Goal: Information Seeking & Learning: Find specific page/section

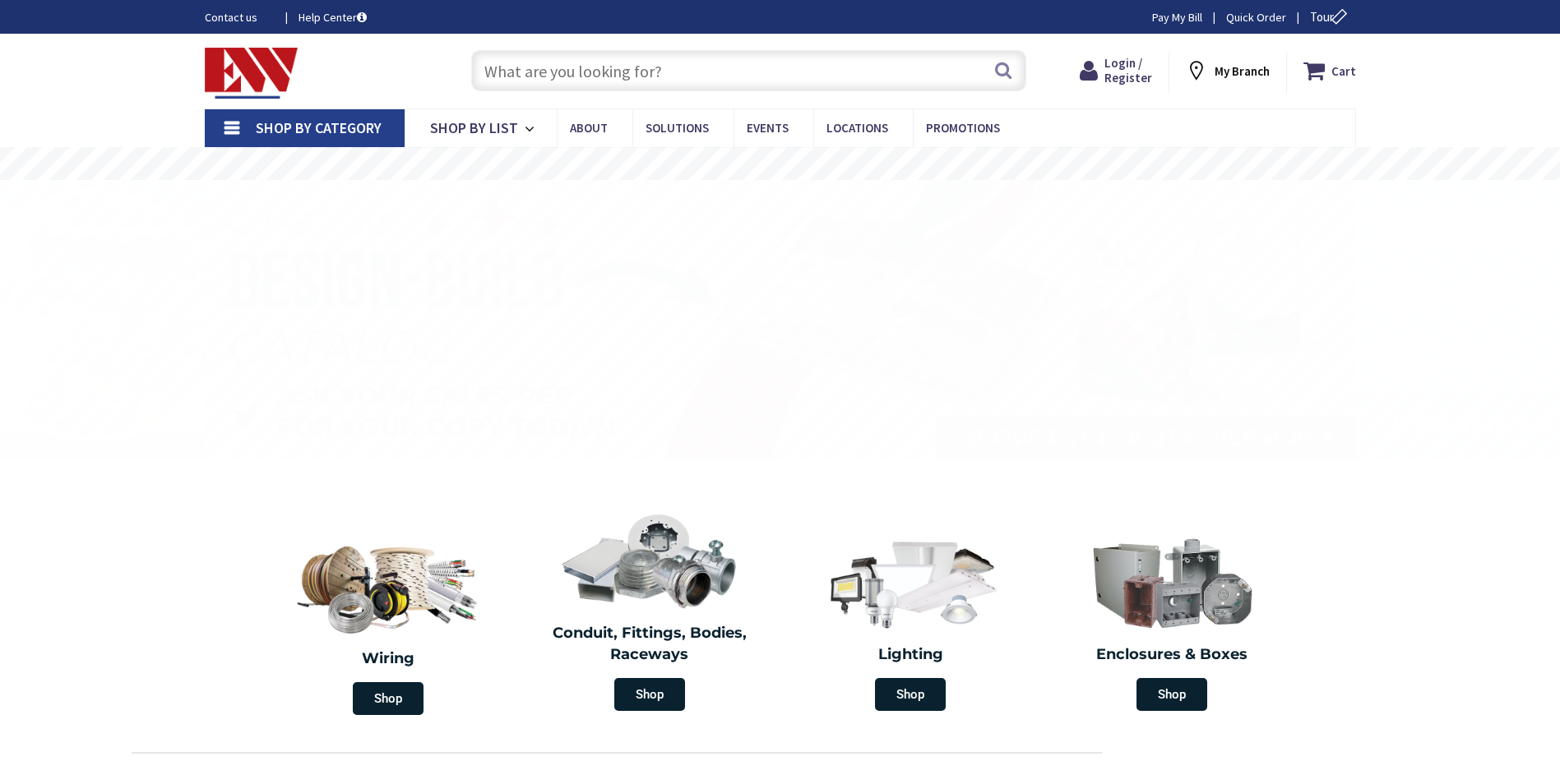
click at [623, 77] on input "text" at bounding box center [749, 71] width 555 height 41
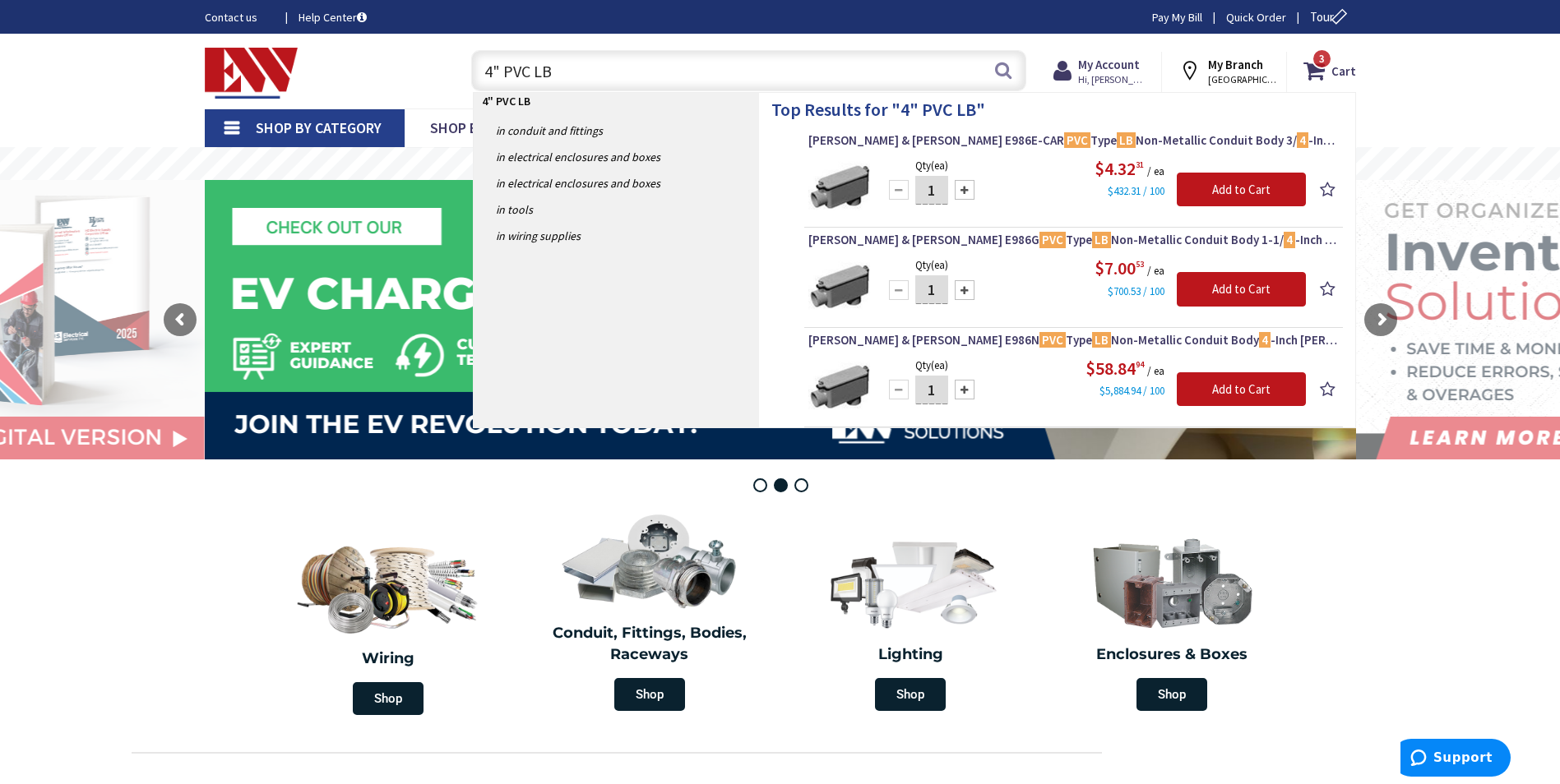
drag, startPoint x: 599, startPoint y: 77, endPoint x: 469, endPoint y: 56, distance: 131.7
click at [469, 56] on div "4" PVC LB 4" PVC LB Search" at bounding box center [744, 69] width 563 height 53
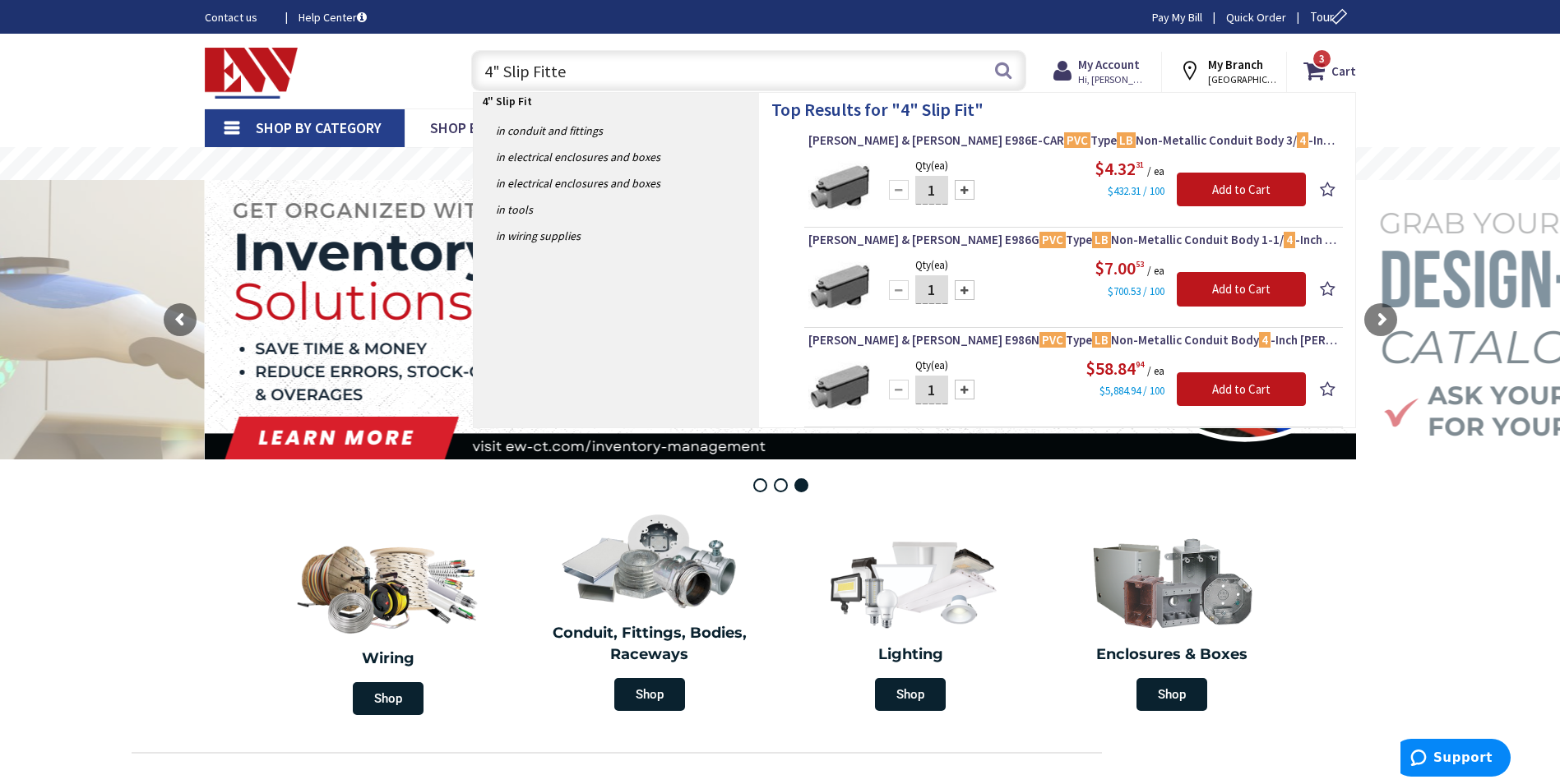
type input "4" Slip Fitter"
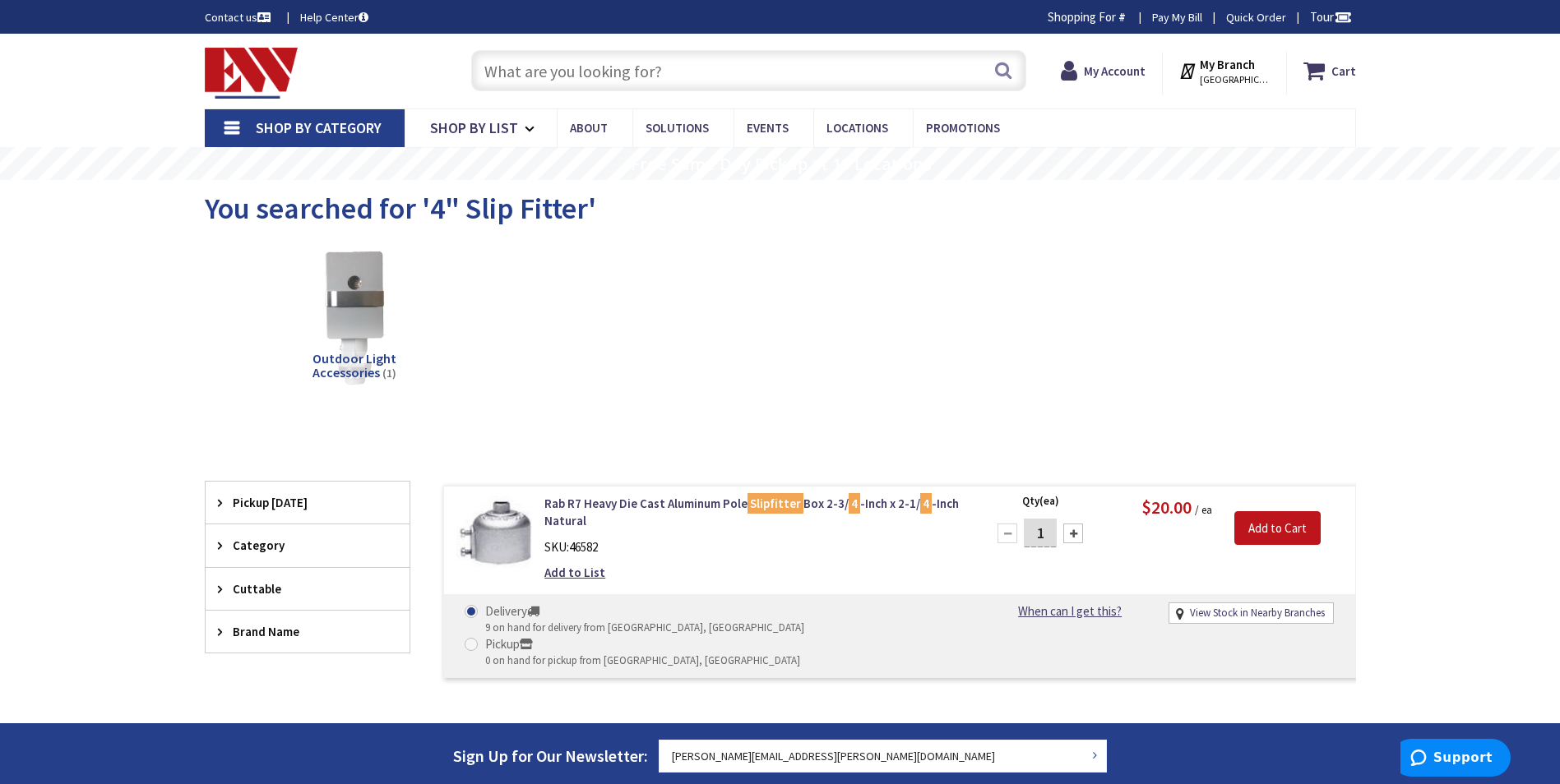
click at [661, 65] on input "text" at bounding box center [749, 71] width 555 height 41
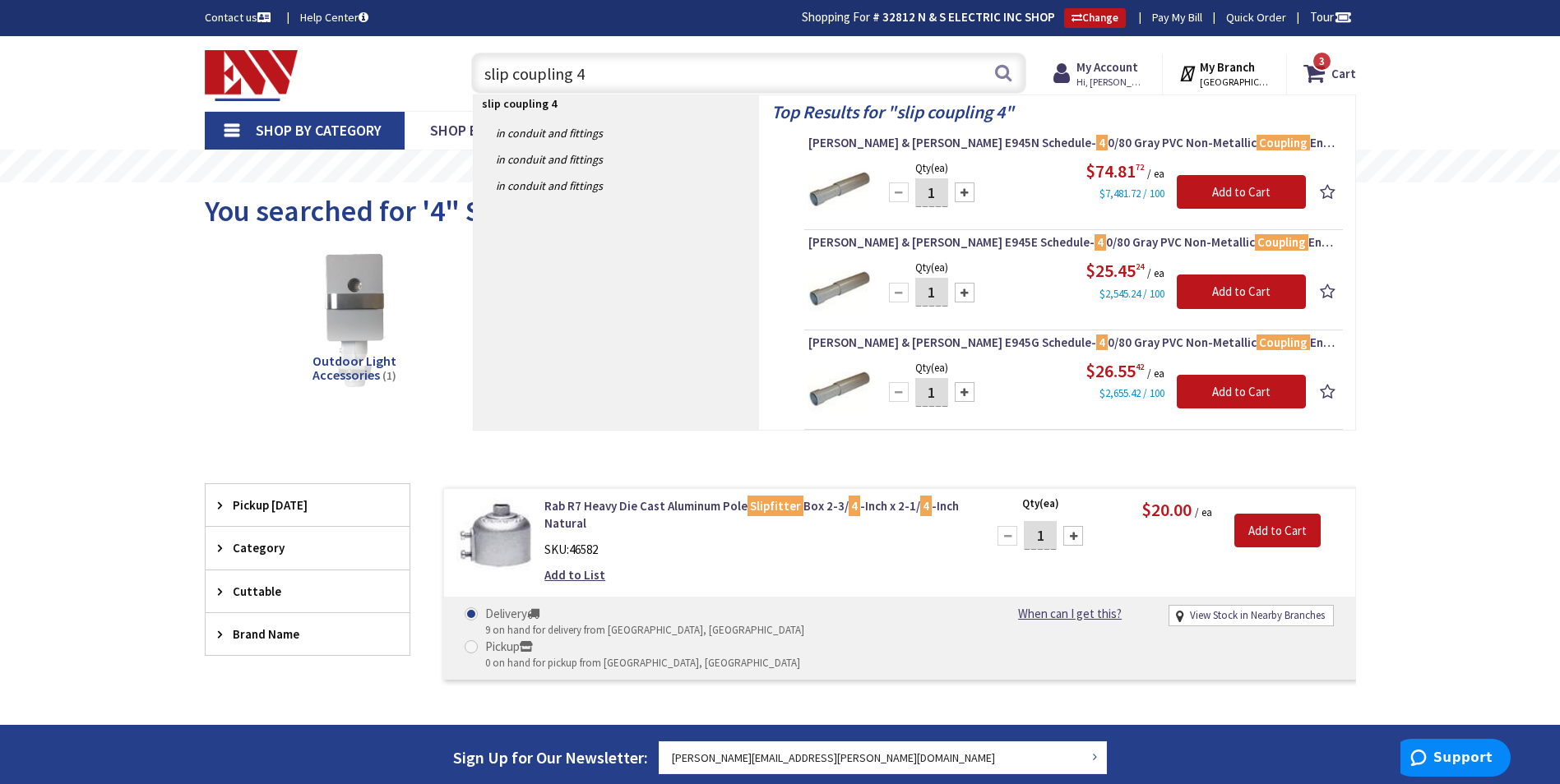
type input "slip coupling 4"
